Goal: Task Accomplishment & Management: Manage account settings

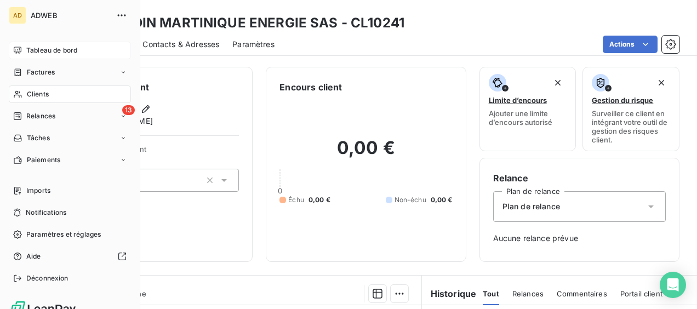
click at [67, 55] on span "Tableau de bord" at bounding box center [51, 51] width 51 height 10
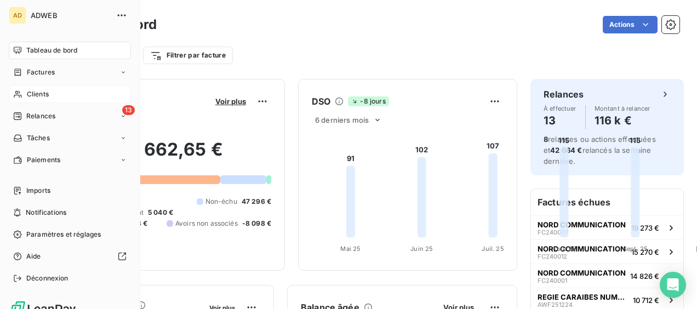
click at [35, 98] on span "Clients" at bounding box center [38, 94] width 22 height 10
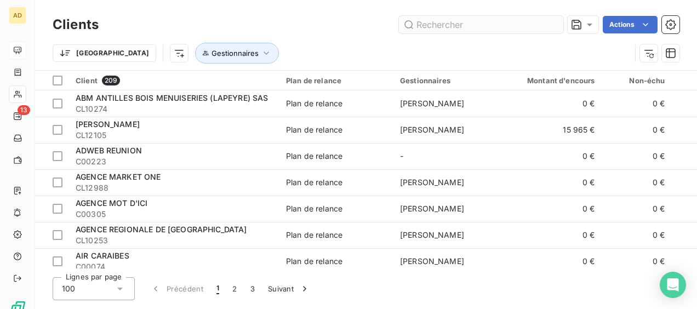
click at [436, 23] on input "text" at bounding box center [481, 25] width 164 height 18
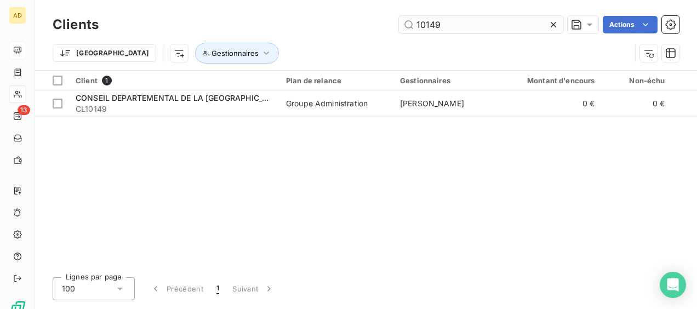
type input "10149"
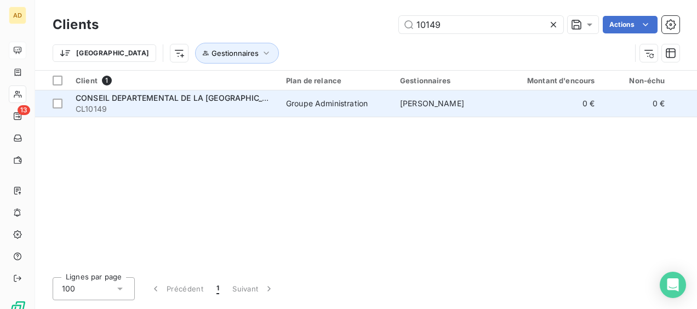
click at [351, 104] on div "Groupe Administration" at bounding box center [327, 103] width 82 height 11
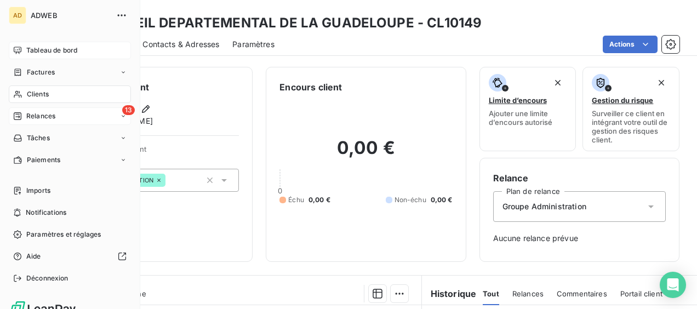
click at [25, 118] on div "Relances" at bounding box center [34, 116] width 42 height 10
